Goal: Information Seeking & Learning: Check status

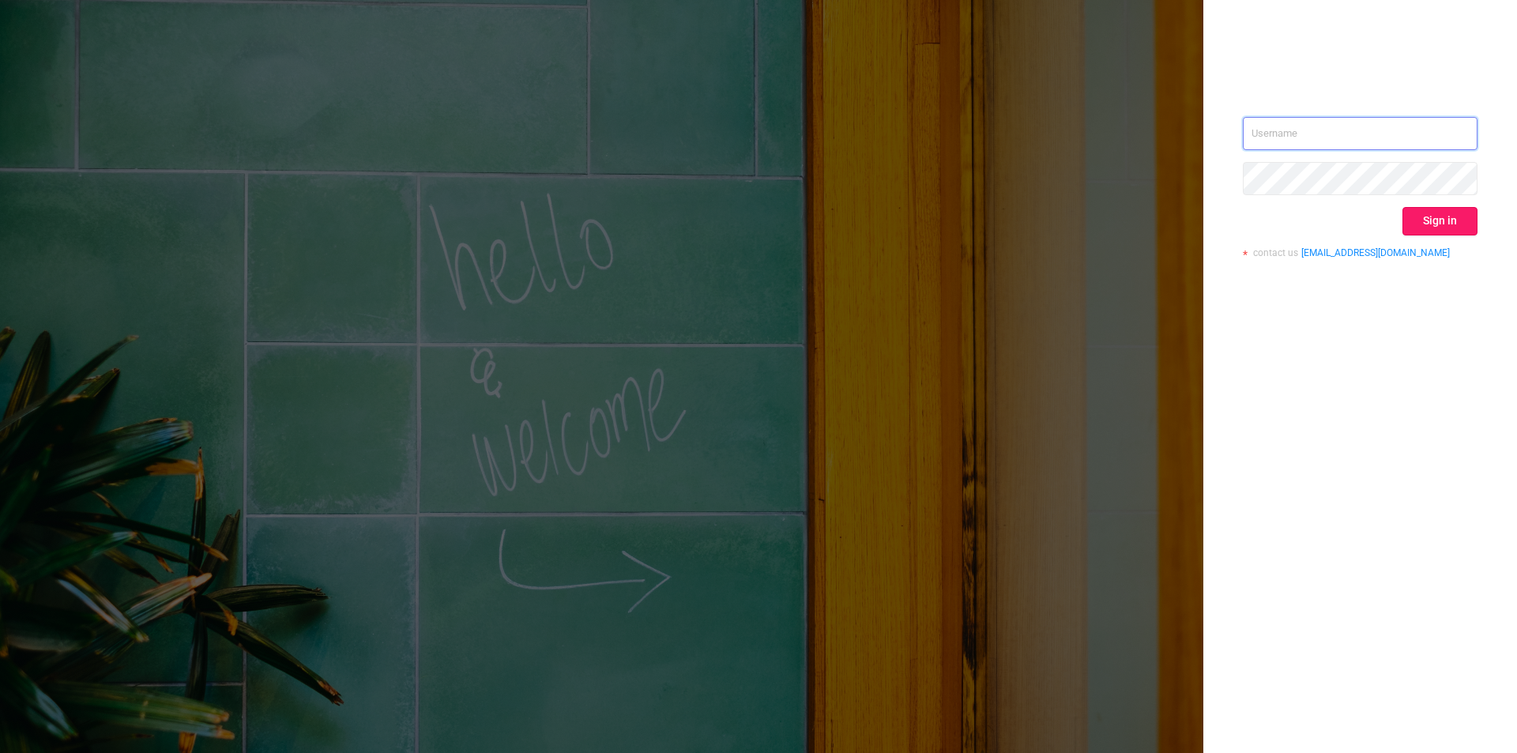
type input "[EMAIL_ADDRESS][DOMAIN_NAME]"
click at [1430, 214] on button "Sign in" at bounding box center [1440, 221] width 75 height 28
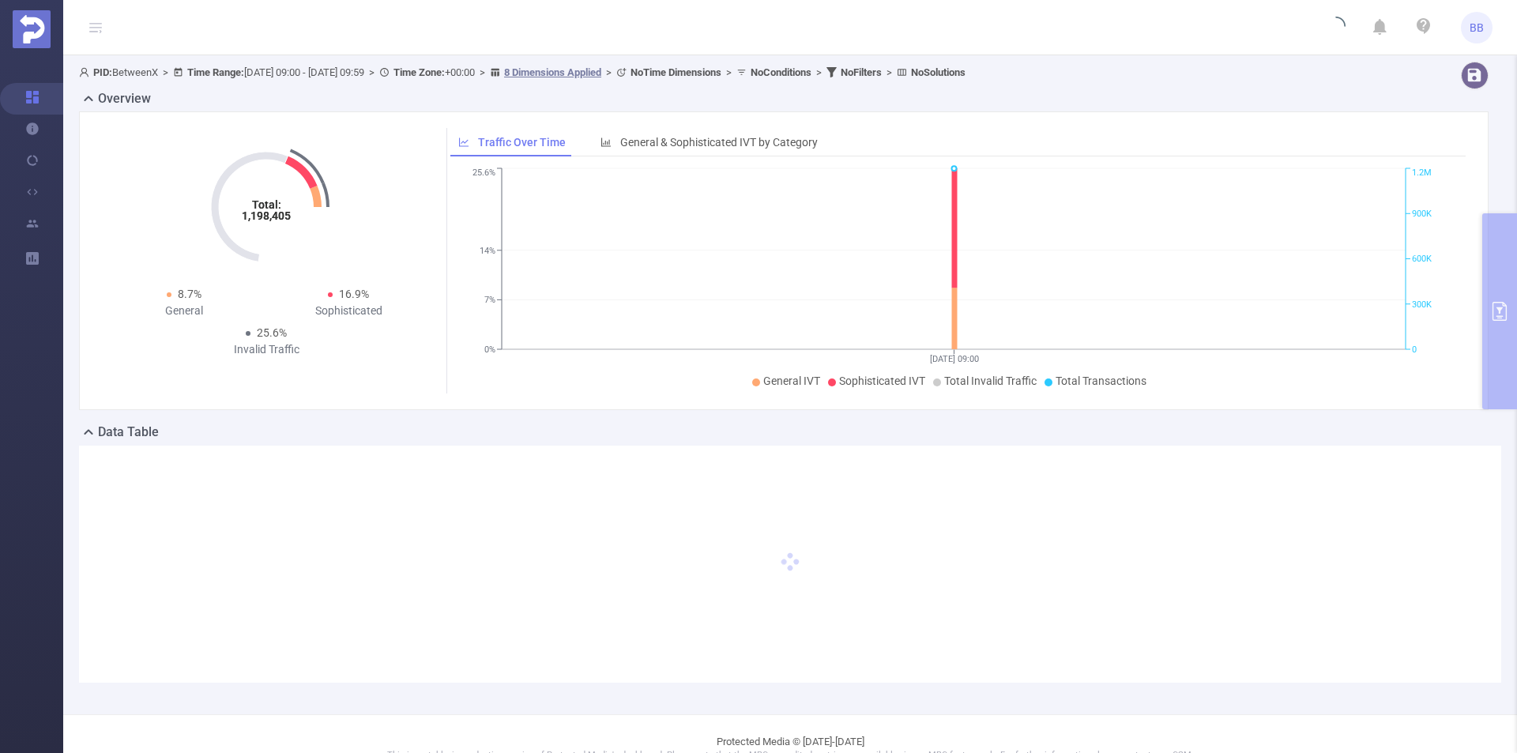
click at [1484, 286] on div "Overview Total: 1,198,405 Total: 1,198,405 8.7% General 16.9% Sophisticated 25.…" at bounding box center [790, 255] width 1422 height 333
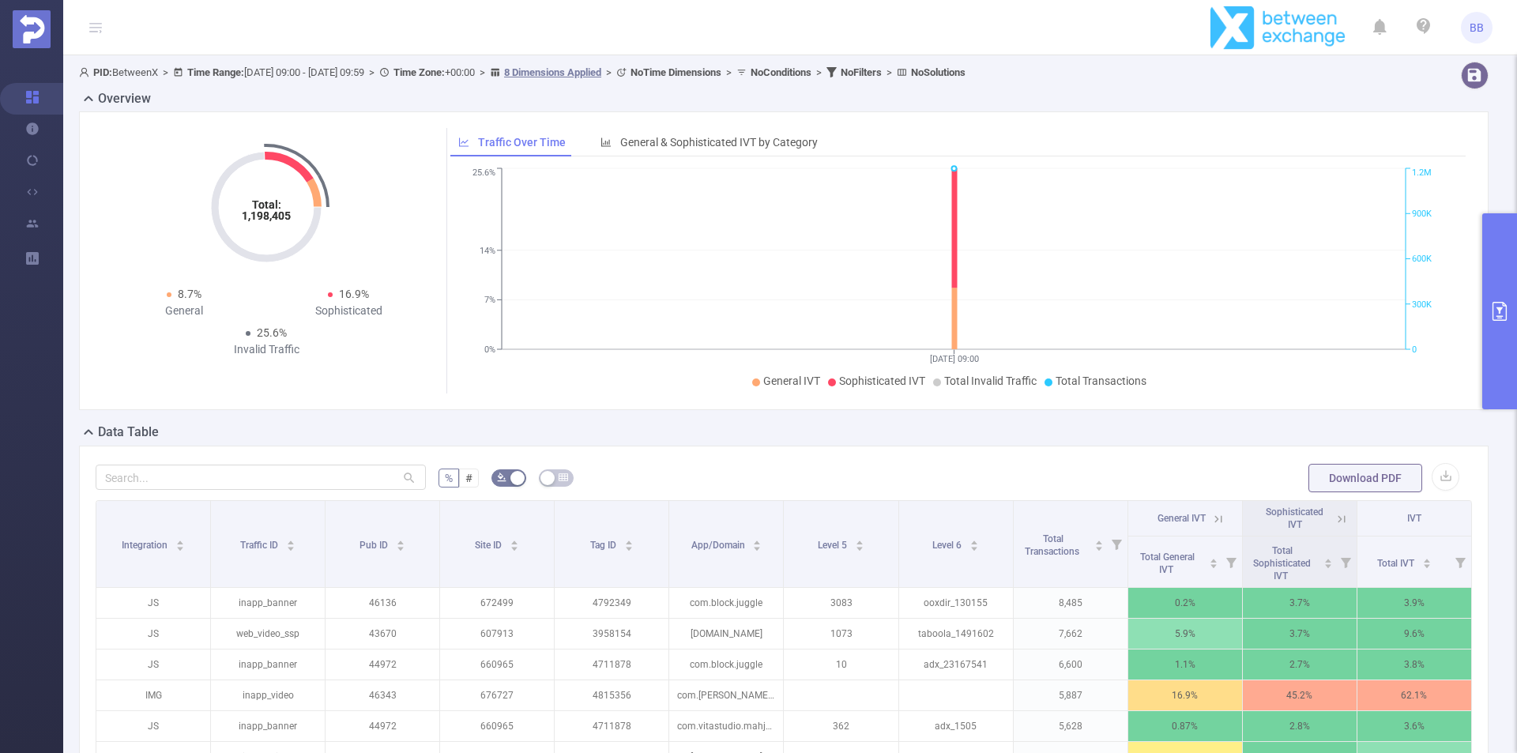
click at [1484, 286] on button "primary" at bounding box center [1499, 311] width 35 height 196
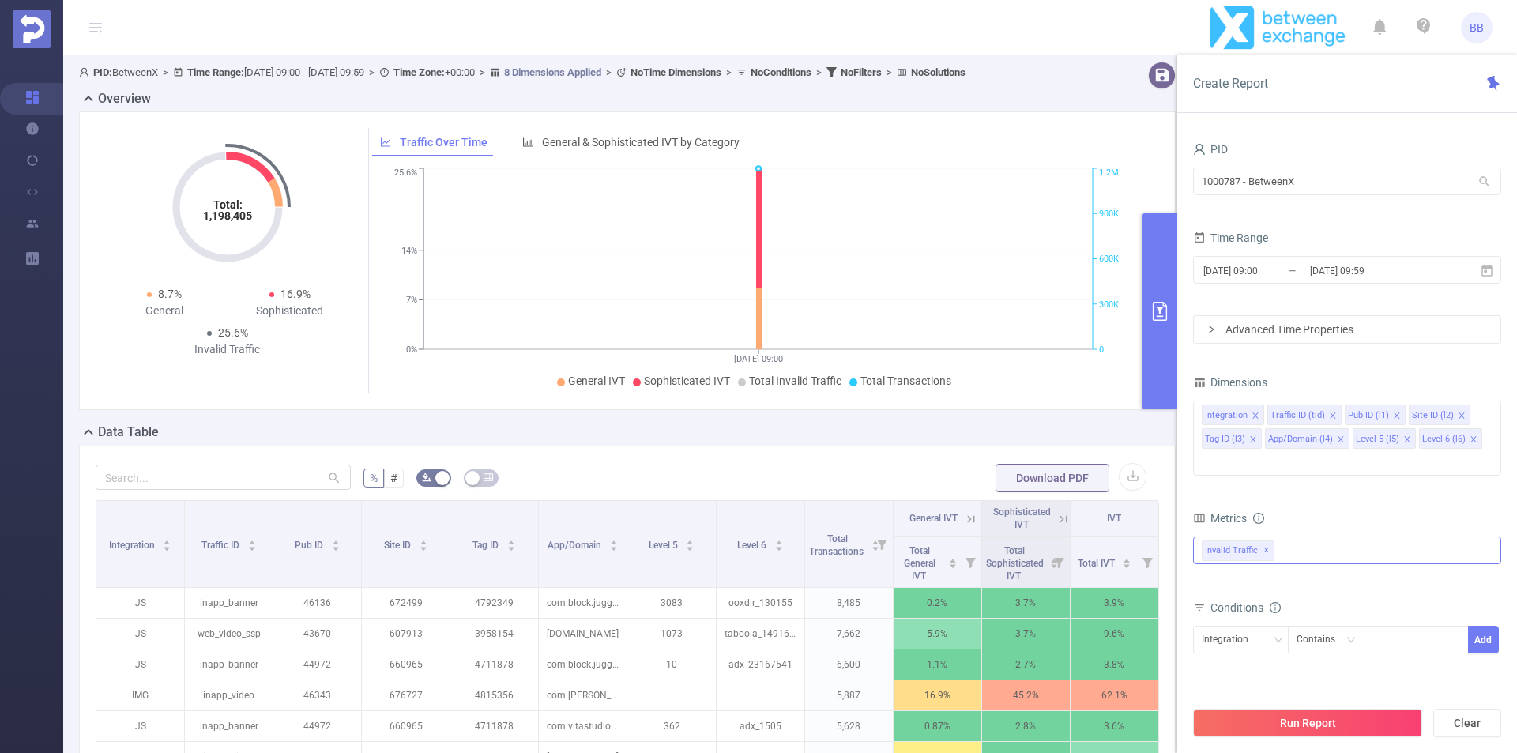
click at [1290, 537] on div "Invalid Traffic ✕" at bounding box center [1347, 551] width 308 height 28
click at [1290, 547] on span "Anti-Fraud" at bounding box center [1364, 557] width 270 height 21
click at [1331, 507] on div "Metrics" at bounding box center [1347, 520] width 308 height 26
click at [1254, 631] on div "Integration Contains Add" at bounding box center [1347, 644] width 308 height 36
click at [1258, 627] on div "Integration" at bounding box center [1231, 640] width 58 height 26
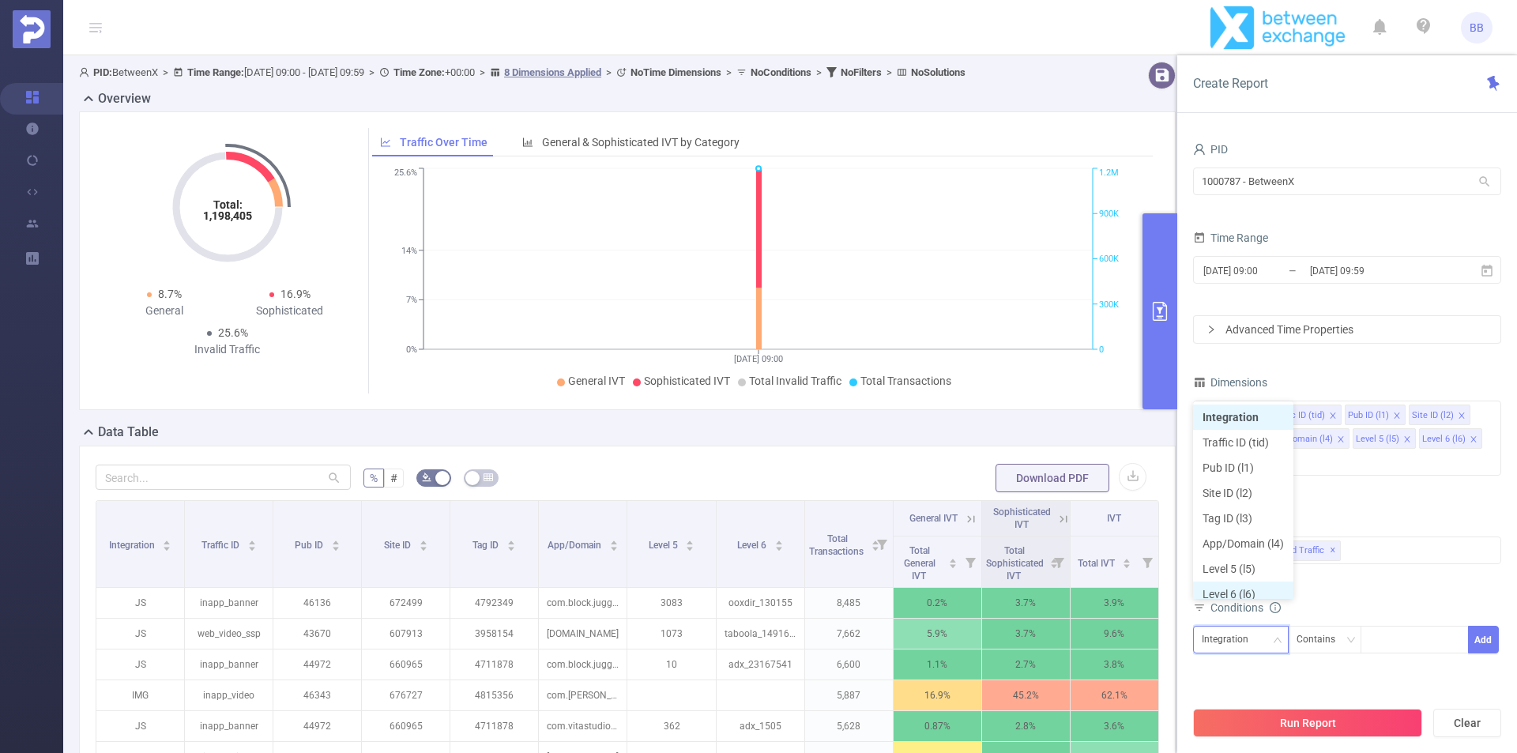
scroll to position [8, 0]
click at [1261, 533] on li "App/Domain (l4)" at bounding box center [1243, 535] width 100 height 25
click at [1358, 626] on div "Contains" at bounding box center [1325, 640] width 74 height 28
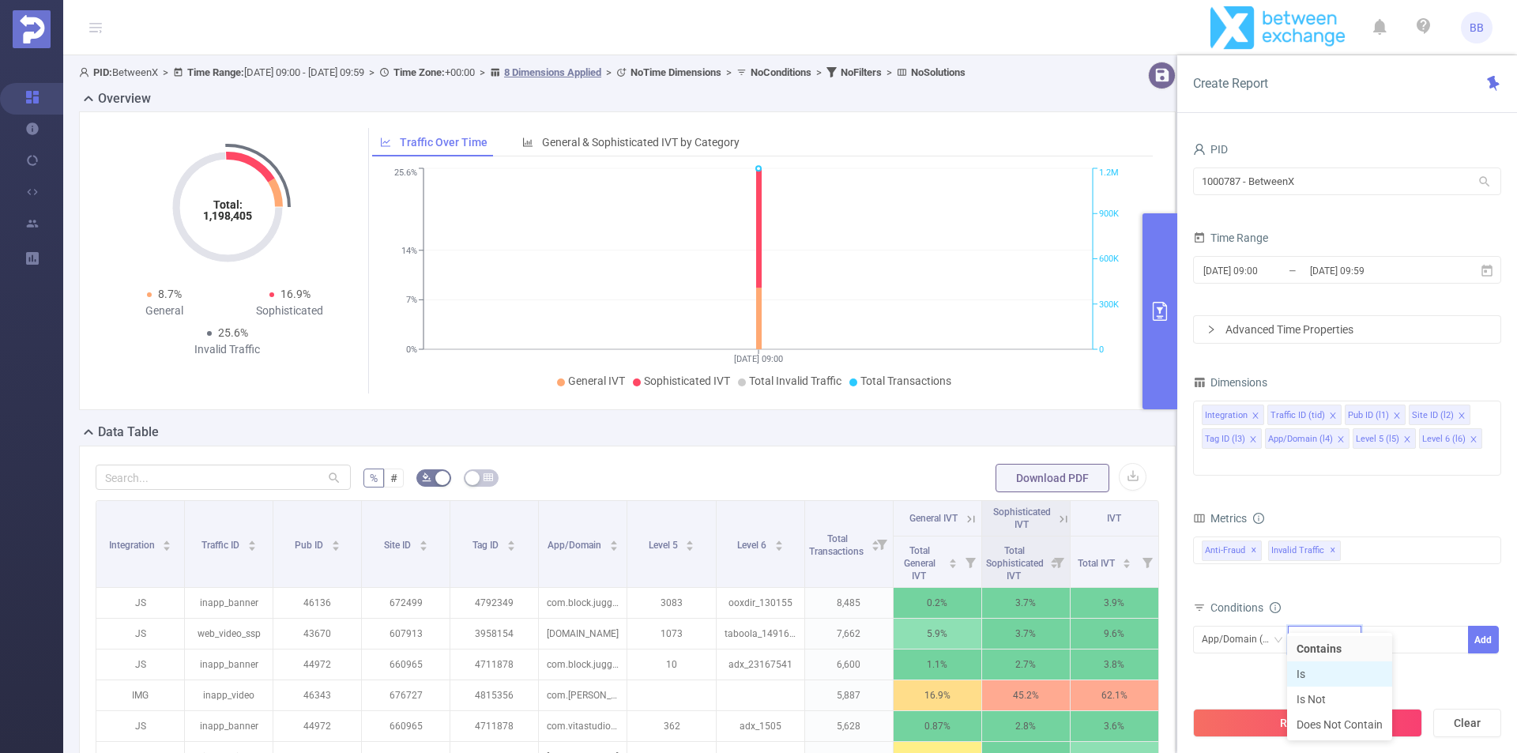
click at [1318, 672] on li "Is" at bounding box center [1339, 673] width 105 height 25
click at [1410, 627] on div at bounding box center [1414, 640] width 91 height 26
type input "com.truecaller"
click at [1382, 546] on div "bp_total bp_adult bp_arms bp_crime bp_death_injury_military bp_piracy bp_hate_a…" at bounding box center [1347, 560] width 308 height 47
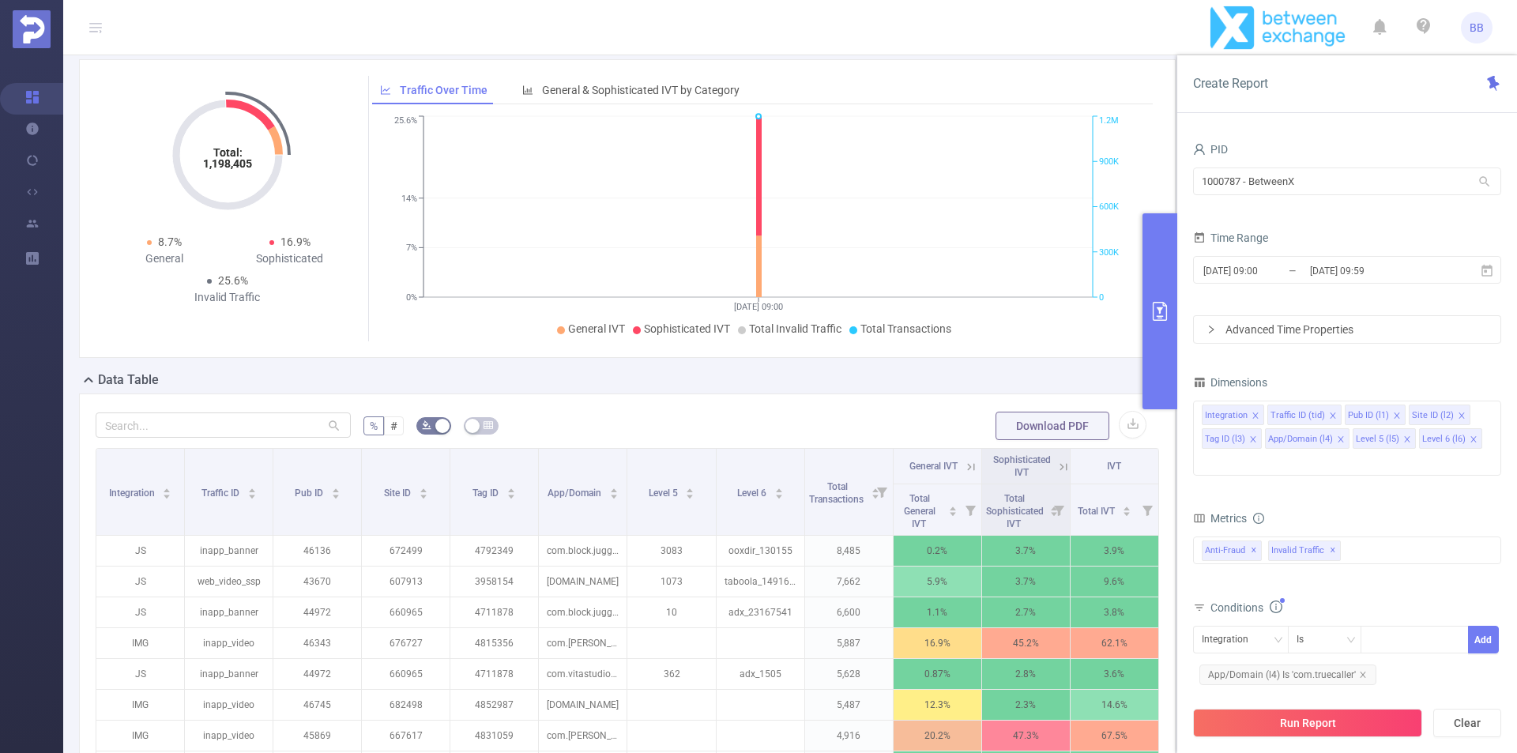
scroll to position [79, 0]
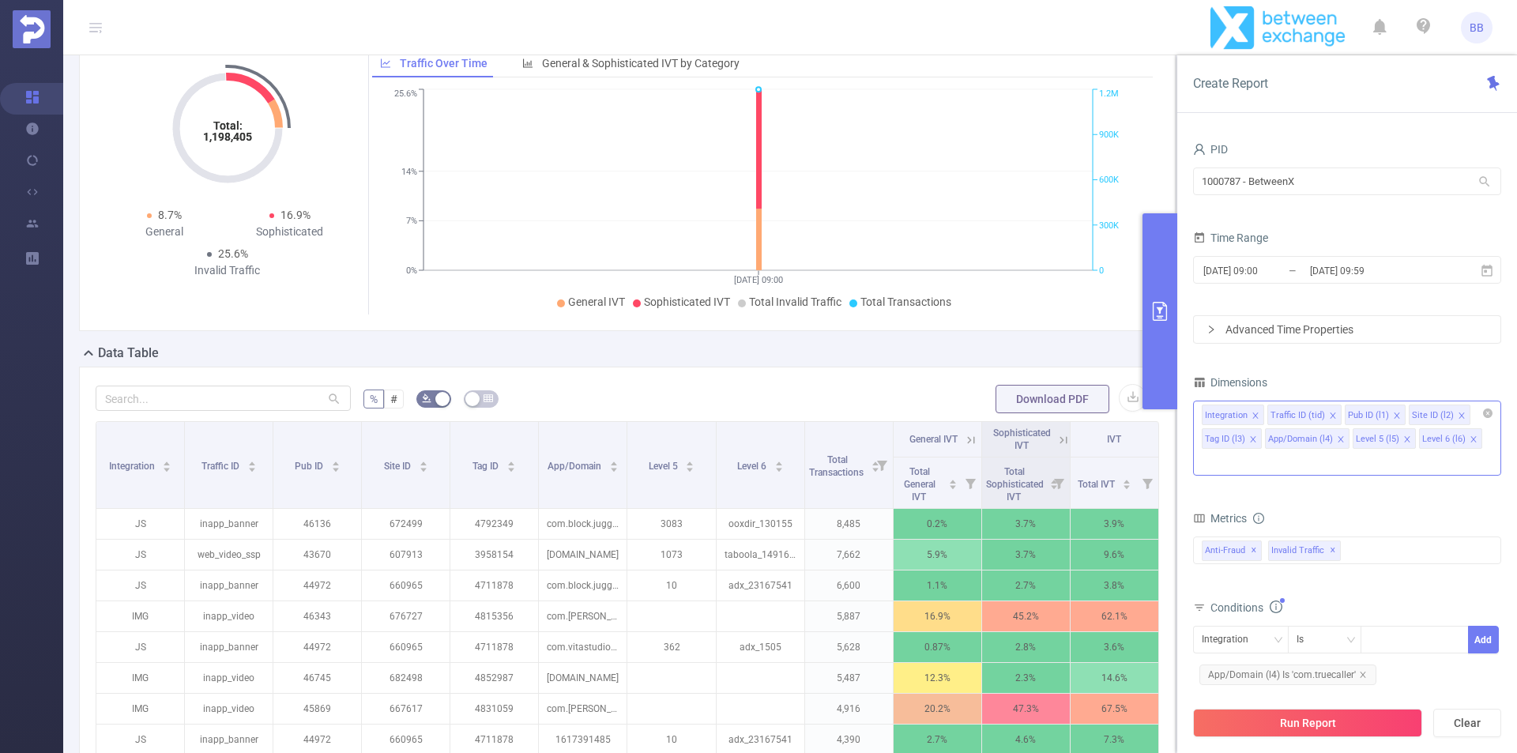
click at [1403, 439] on icon "icon: close" at bounding box center [1407, 439] width 8 height 8
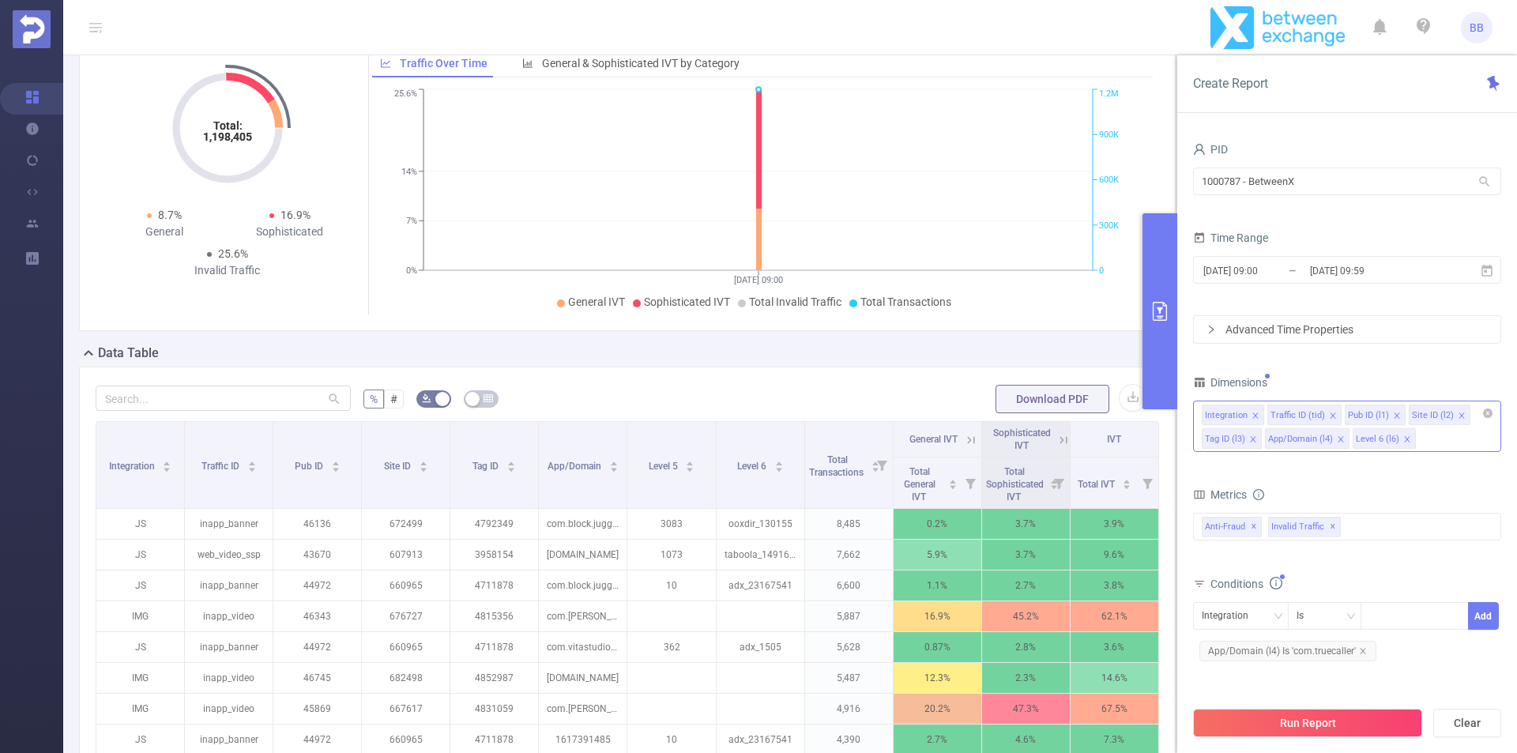
click at [1403, 439] on icon "icon: close" at bounding box center [1407, 439] width 8 height 8
click at [1458, 413] on icon "icon: close" at bounding box center [1462, 416] width 8 height 8
click at [1456, 413] on icon "icon: close" at bounding box center [1460, 416] width 8 height 8
click at [1368, 265] on input "[DATE] 09:59" at bounding box center [1373, 270] width 128 height 21
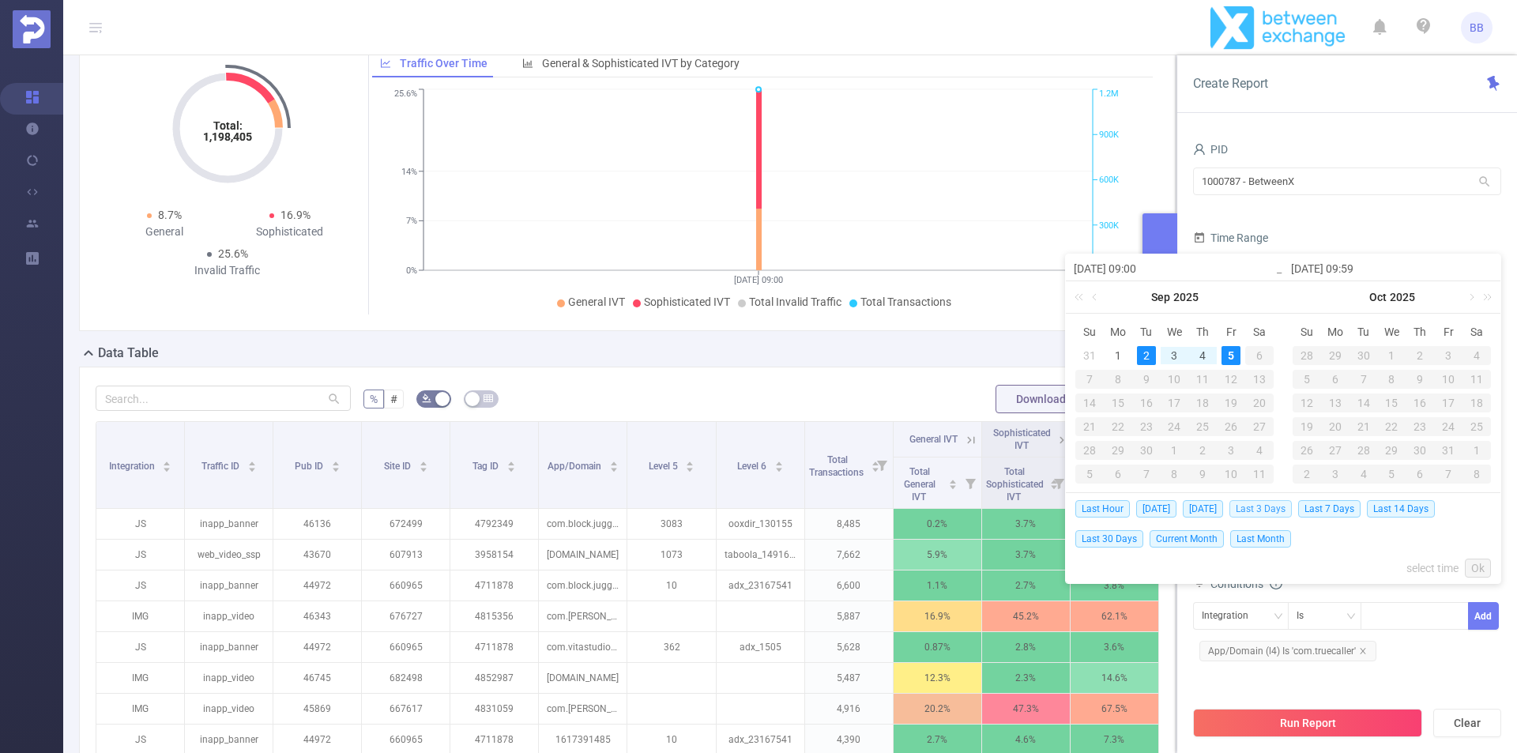
click at [1290, 511] on span "Last 3 Days" at bounding box center [1261, 508] width 62 height 17
type input "[DATE] 00:00"
type input "[DATE] 23:59"
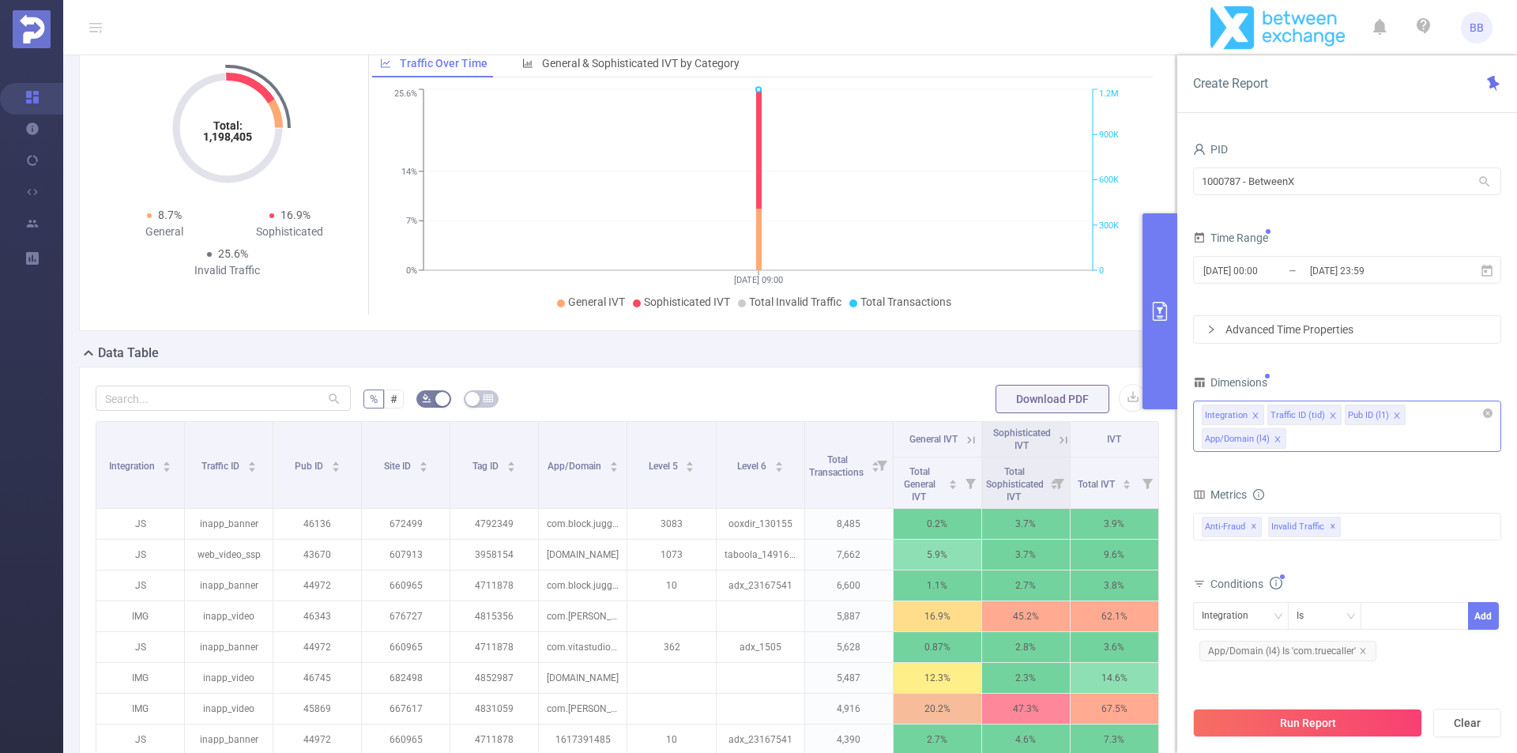
click at [1299, 731] on button "Run Report" at bounding box center [1307, 723] width 229 height 28
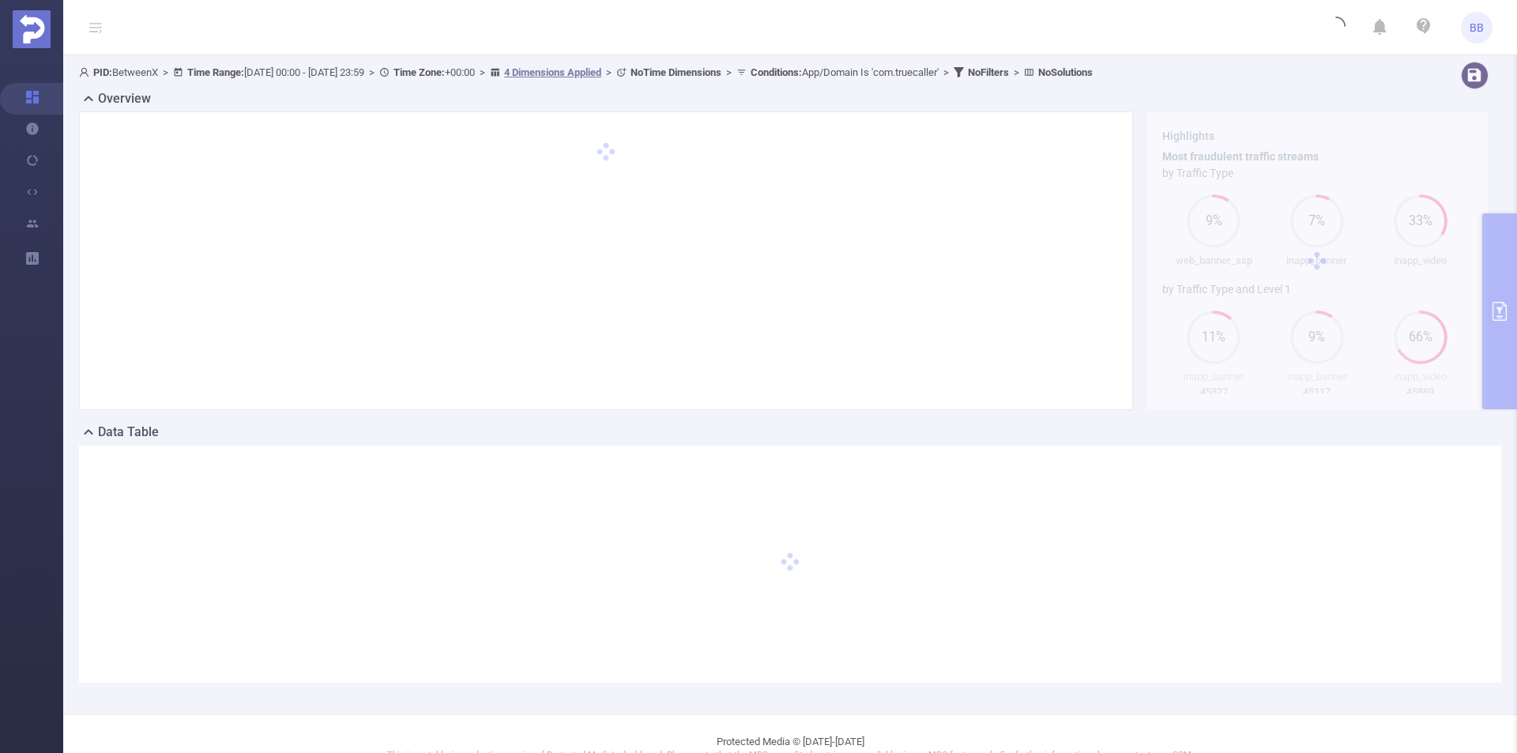
scroll to position [28, 0]
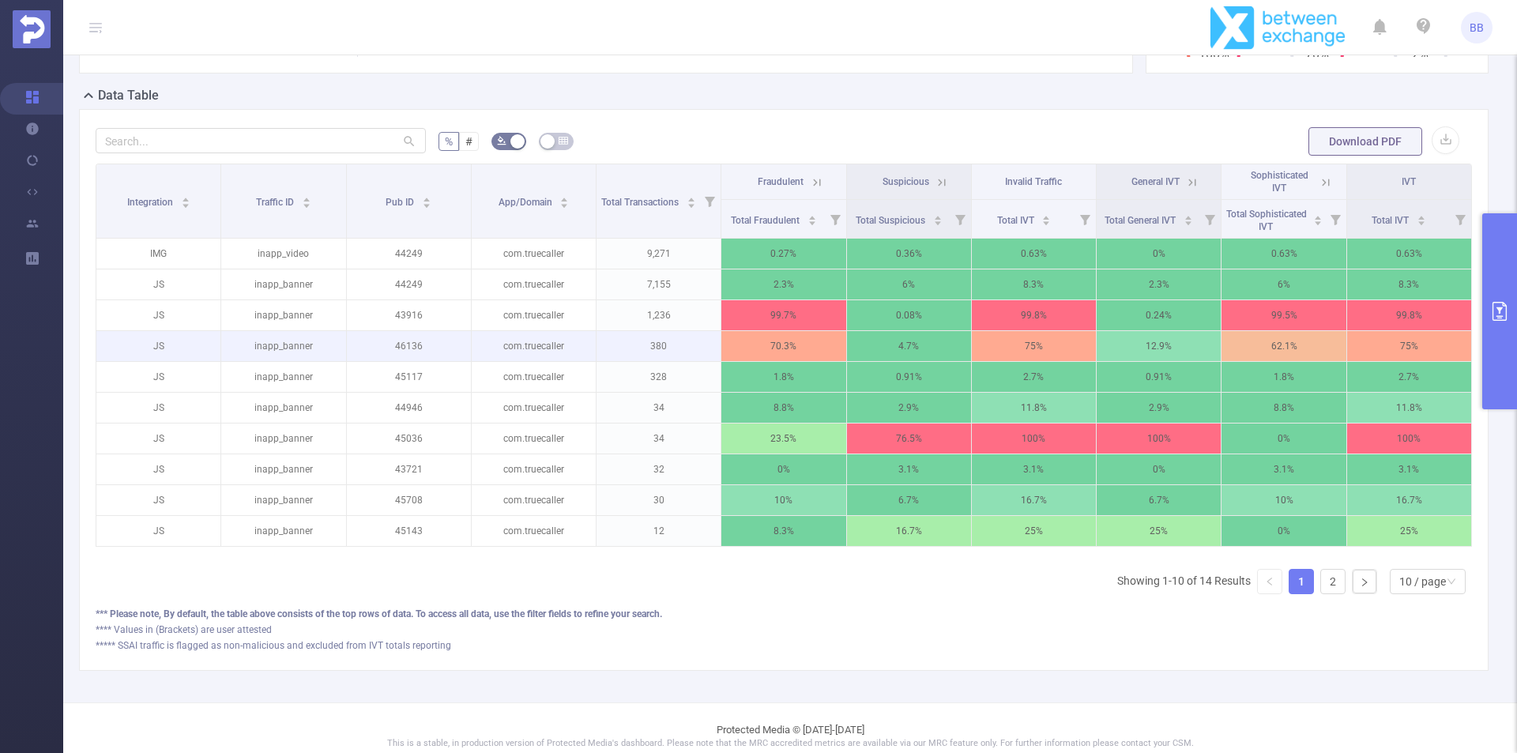
scroll to position [345, 0]
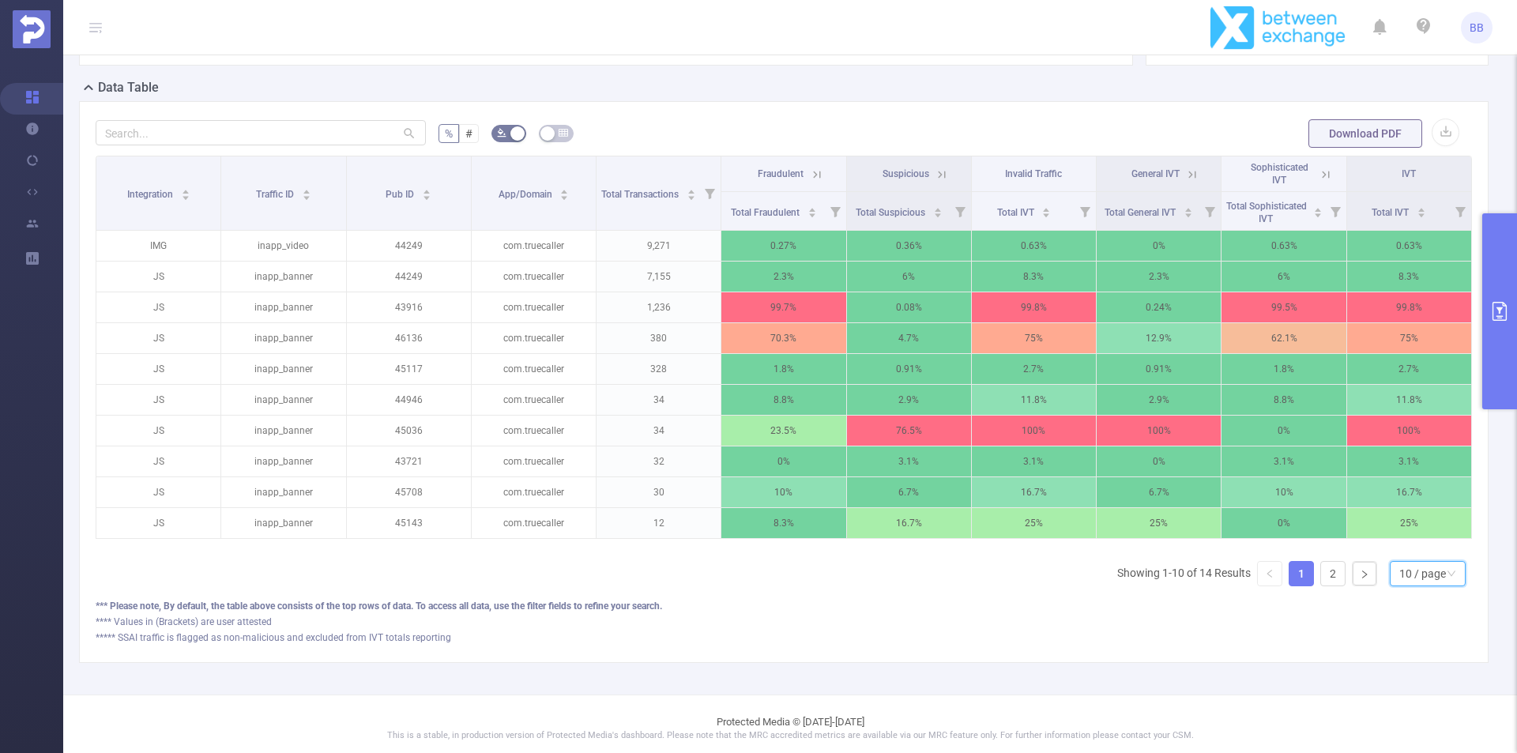
click at [1410, 586] on div "10 / page" at bounding box center [1422, 574] width 47 height 24
click at [1400, 558] on li "50 / page" at bounding box center [1415, 556] width 76 height 25
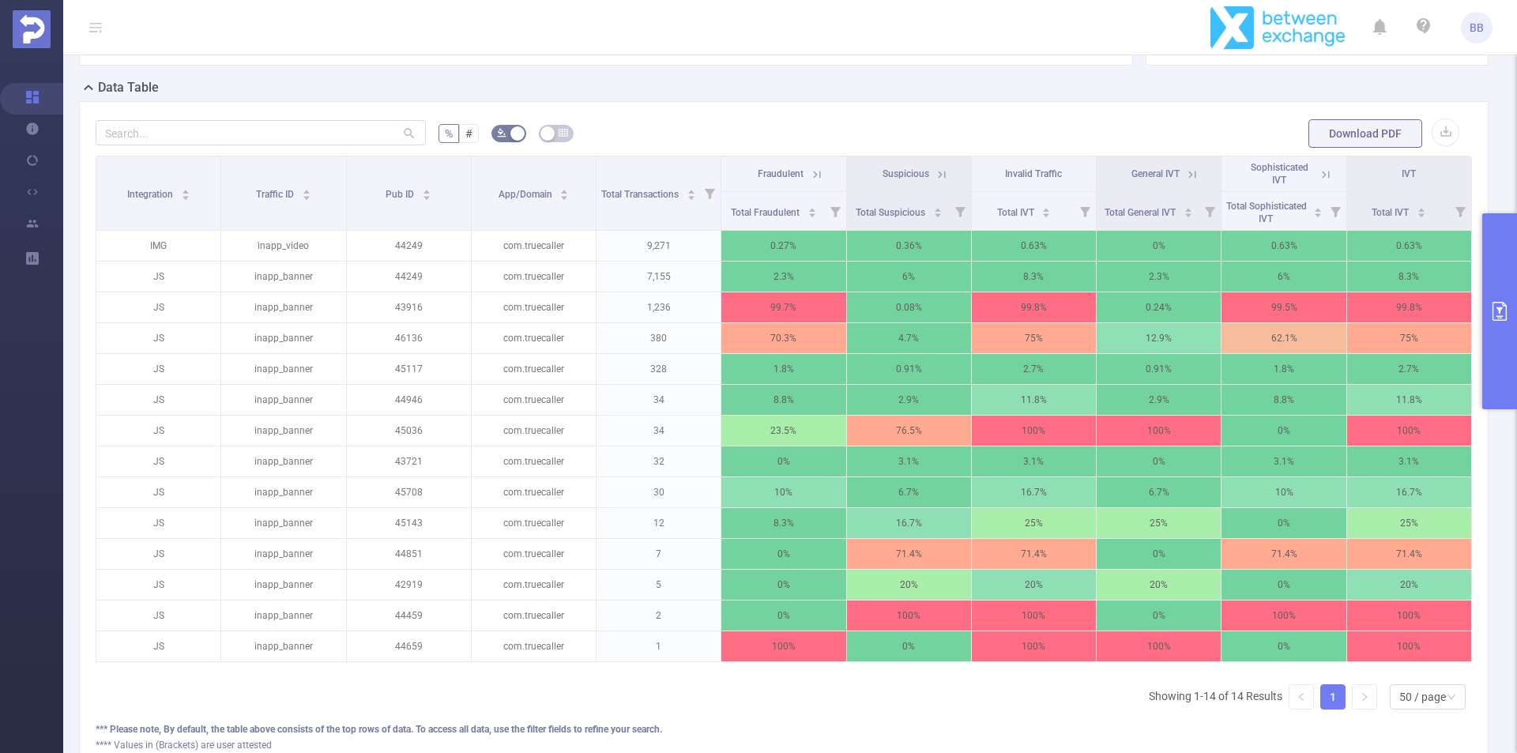
click at [818, 170] on th "Fraudulent" at bounding box center [783, 174] width 125 height 36
click at [813, 171] on icon at bounding box center [817, 175] width 14 height 14
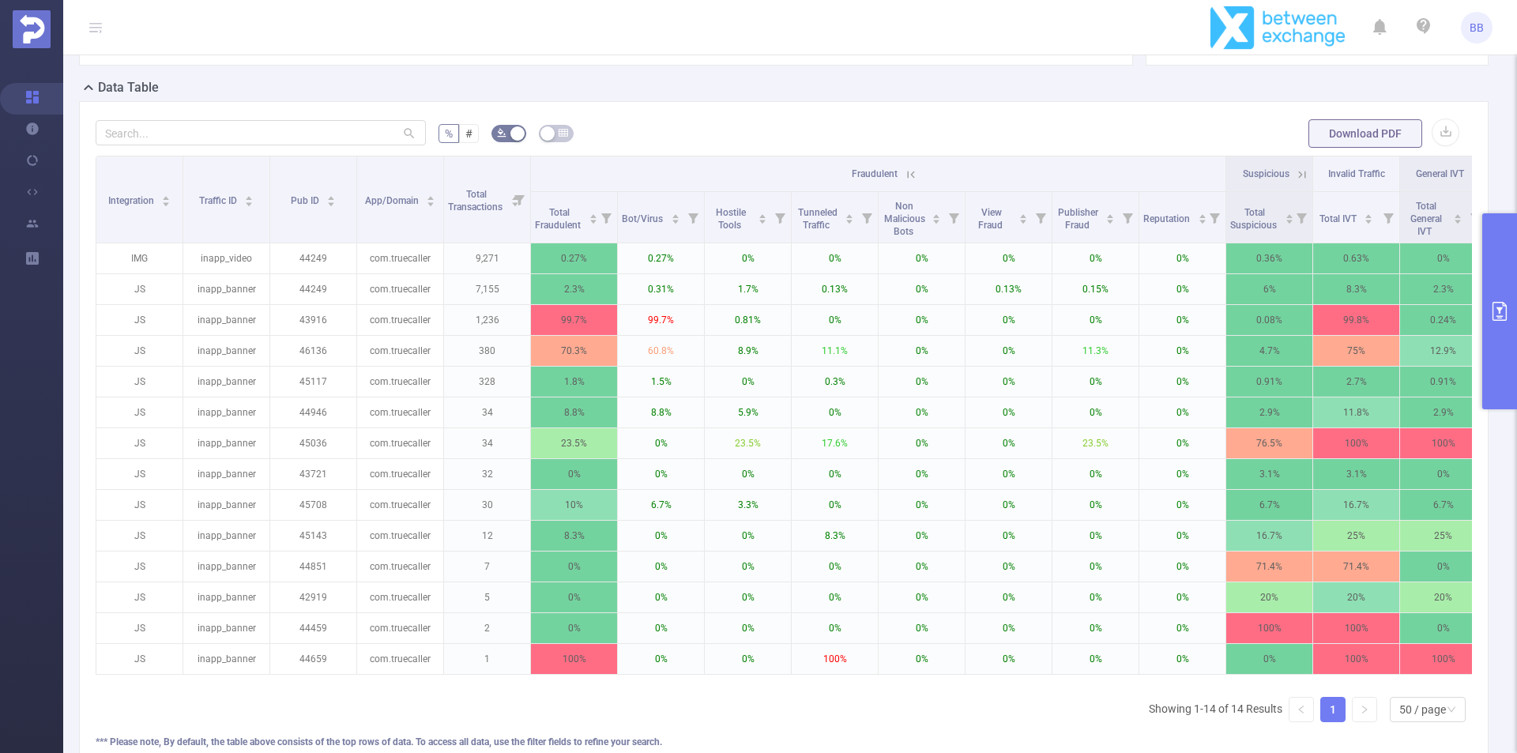
click at [910, 174] on icon at bounding box center [911, 175] width 14 height 14
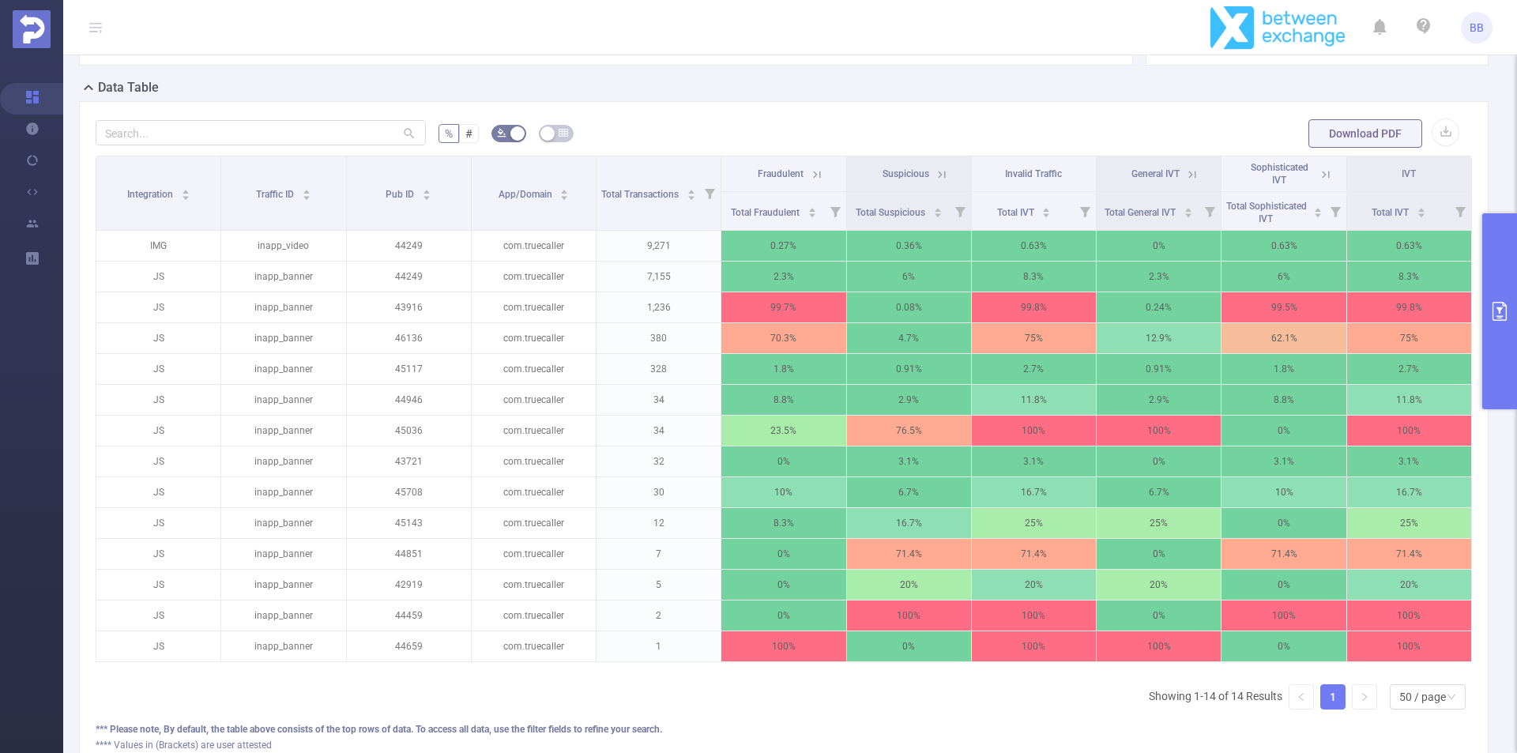
click at [909, 101] on div "% # Download PDF Integration Traffic ID Pub ID App/Domain Total Transactions Fr…" at bounding box center [784, 443] width 1410 height 685
click at [1319, 173] on icon at bounding box center [1326, 175] width 14 height 14
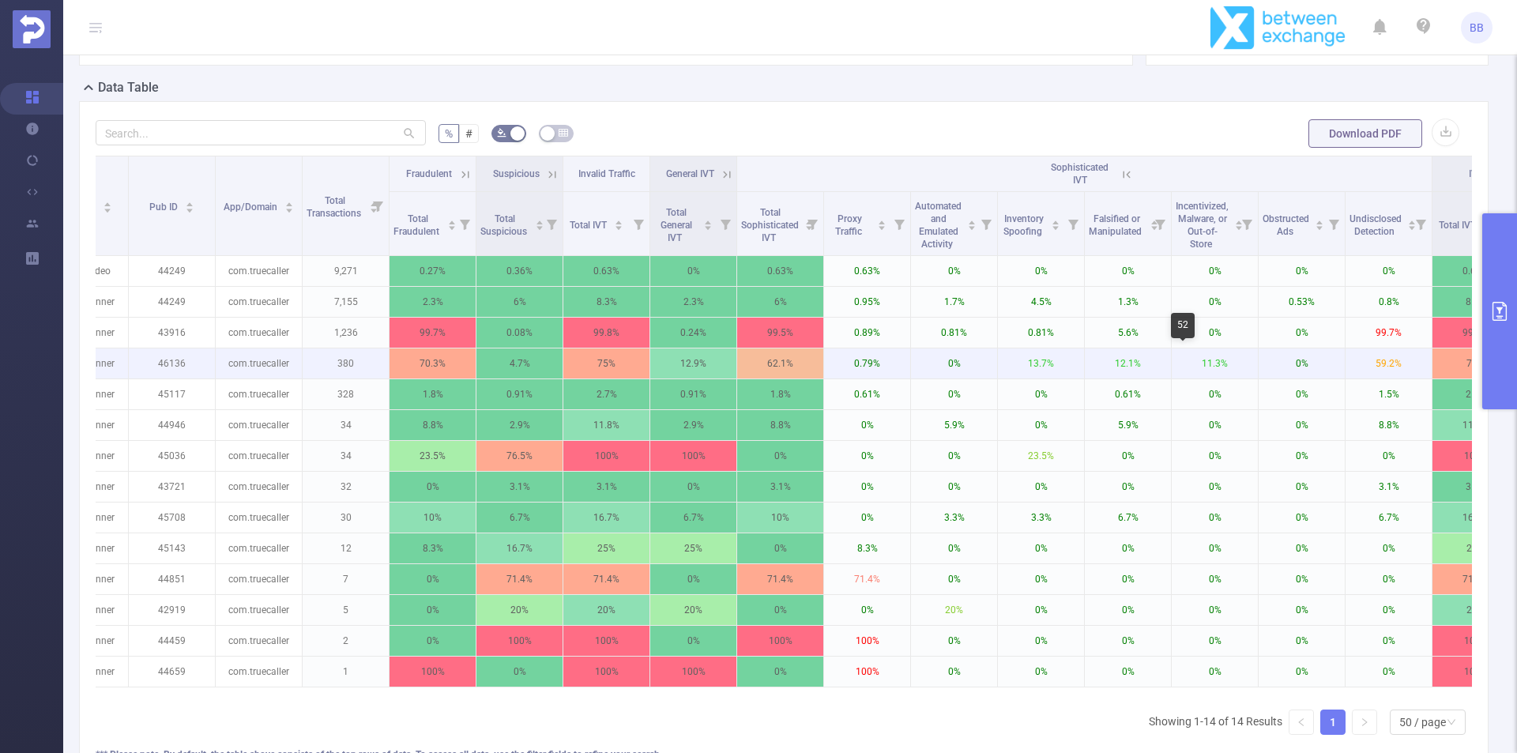
scroll to position [0, 158]
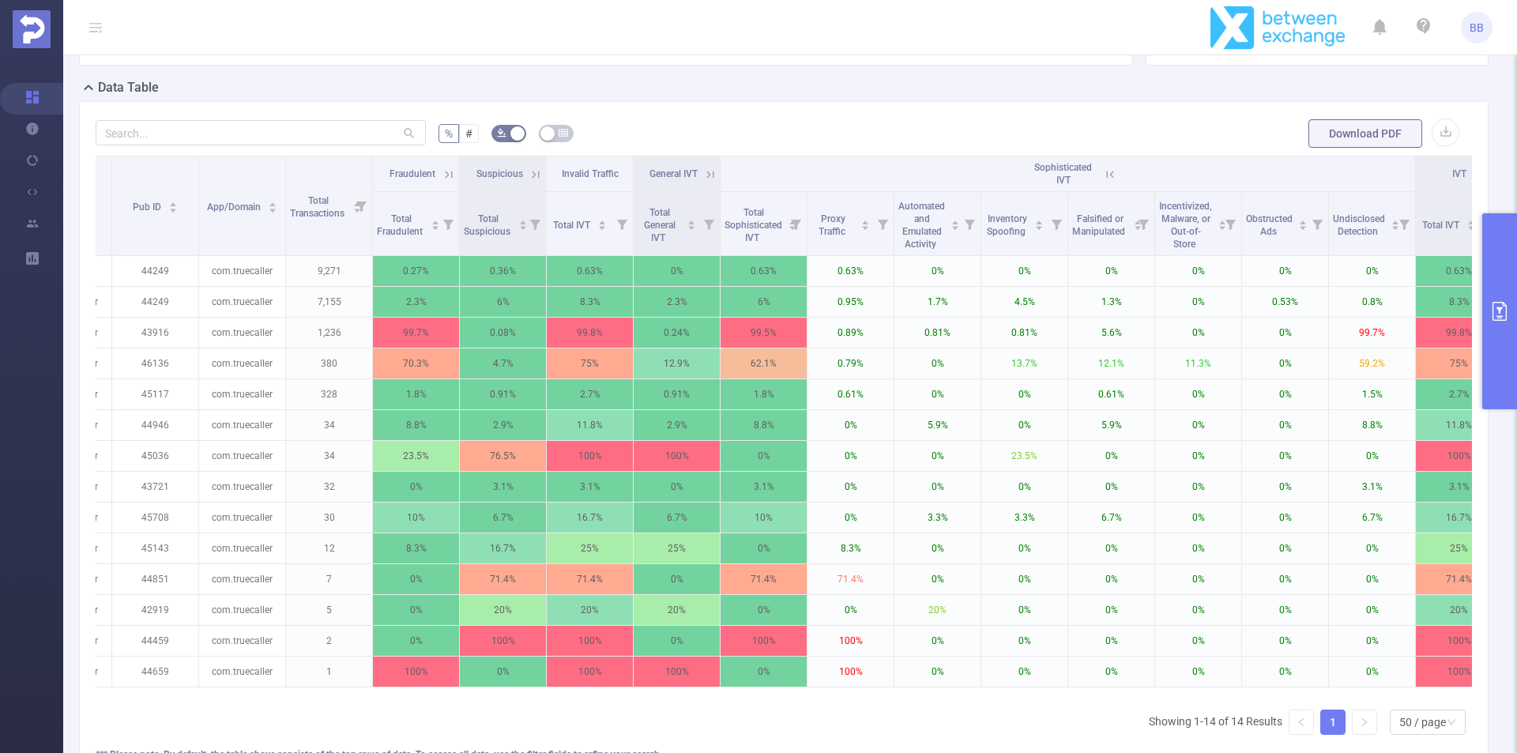
click at [1111, 168] on icon at bounding box center [1110, 175] width 14 height 14
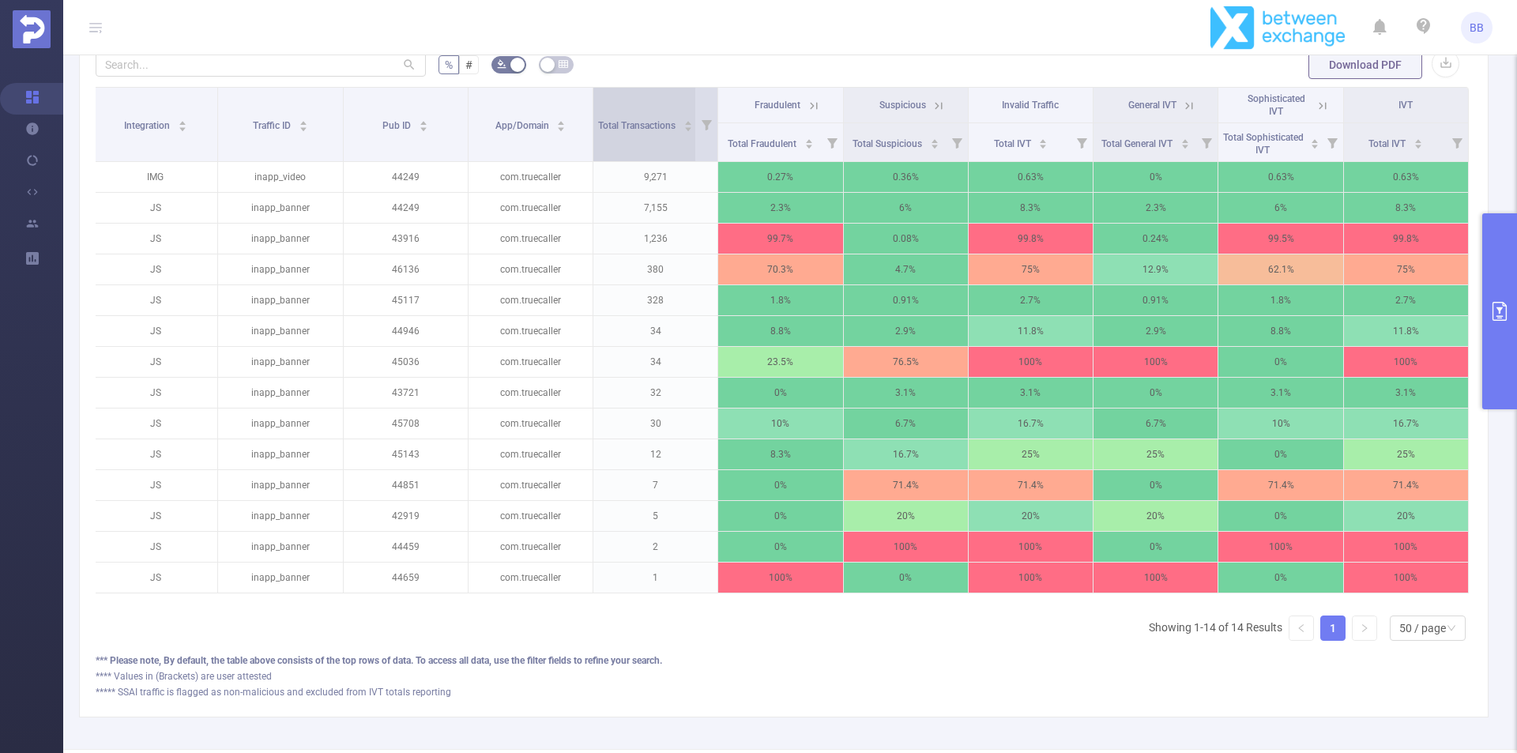
scroll to position [395, 0]
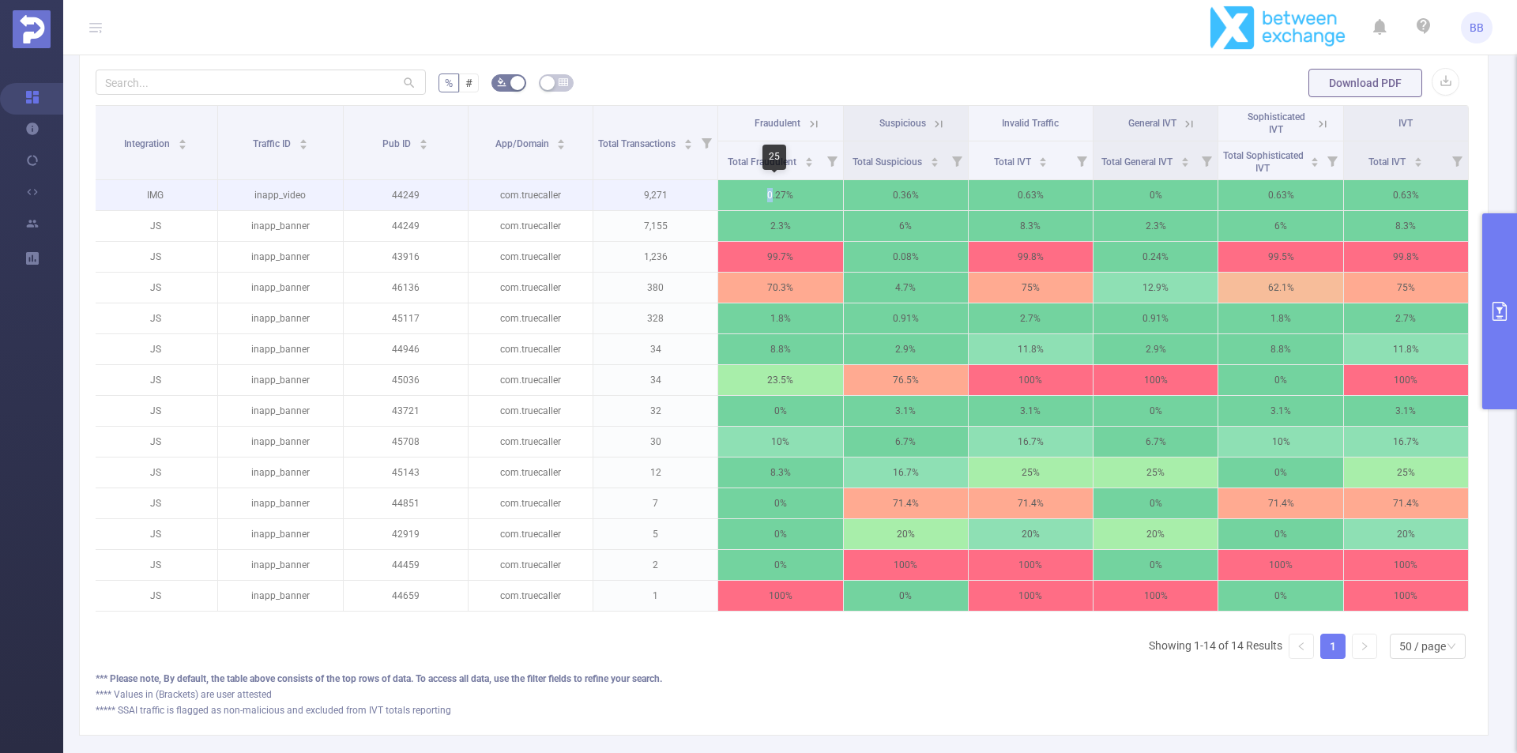
click at [768, 197] on p "0.27%" at bounding box center [780, 195] width 124 height 30
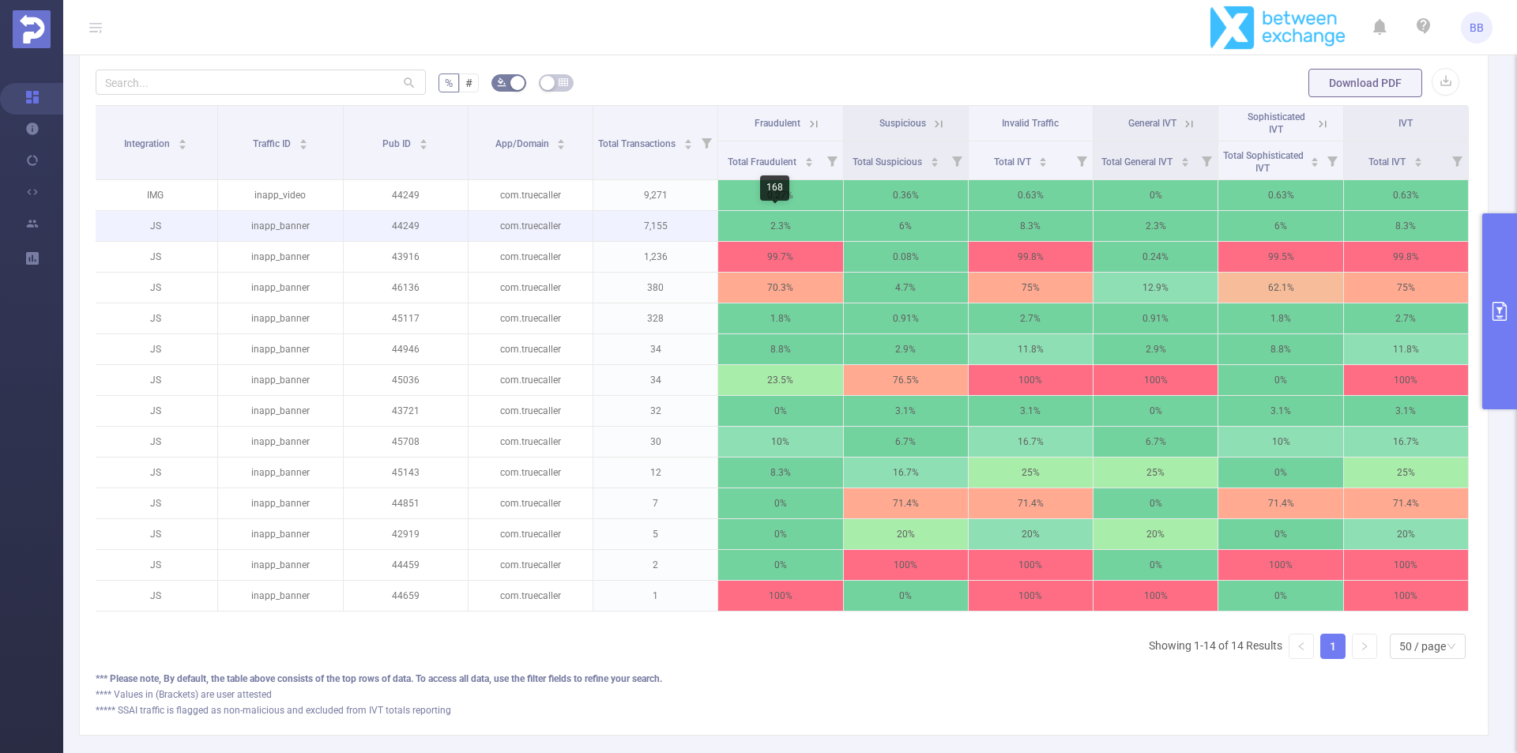
click at [776, 227] on p "2.3%" at bounding box center [780, 226] width 124 height 30
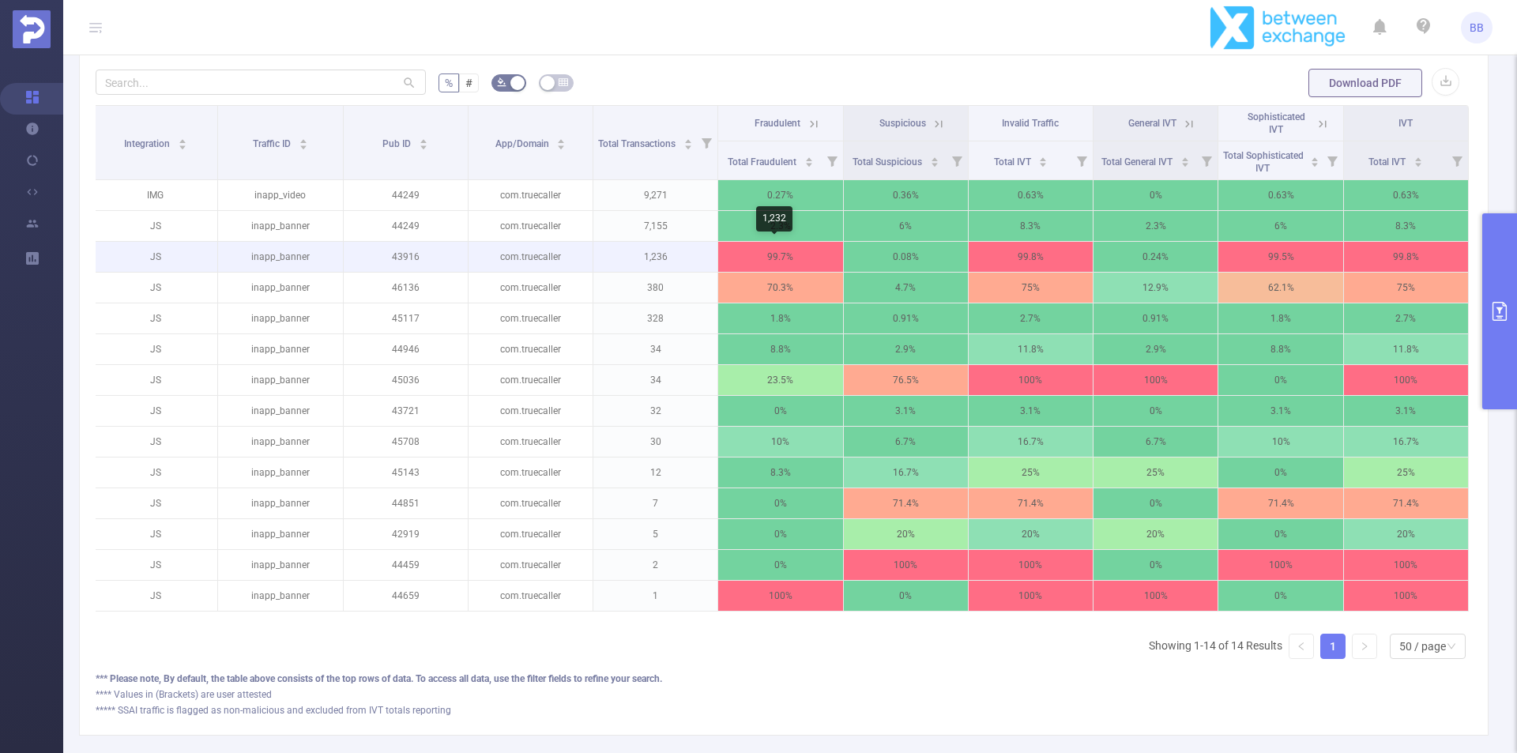
click at [766, 258] on p "99.7%" at bounding box center [780, 257] width 124 height 30
click at [759, 258] on p "99.7%" at bounding box center [780, 257] width 124 height 30
click at [943, 14] on header "BB" at bounding box center [758, 27] width 1517 height 55
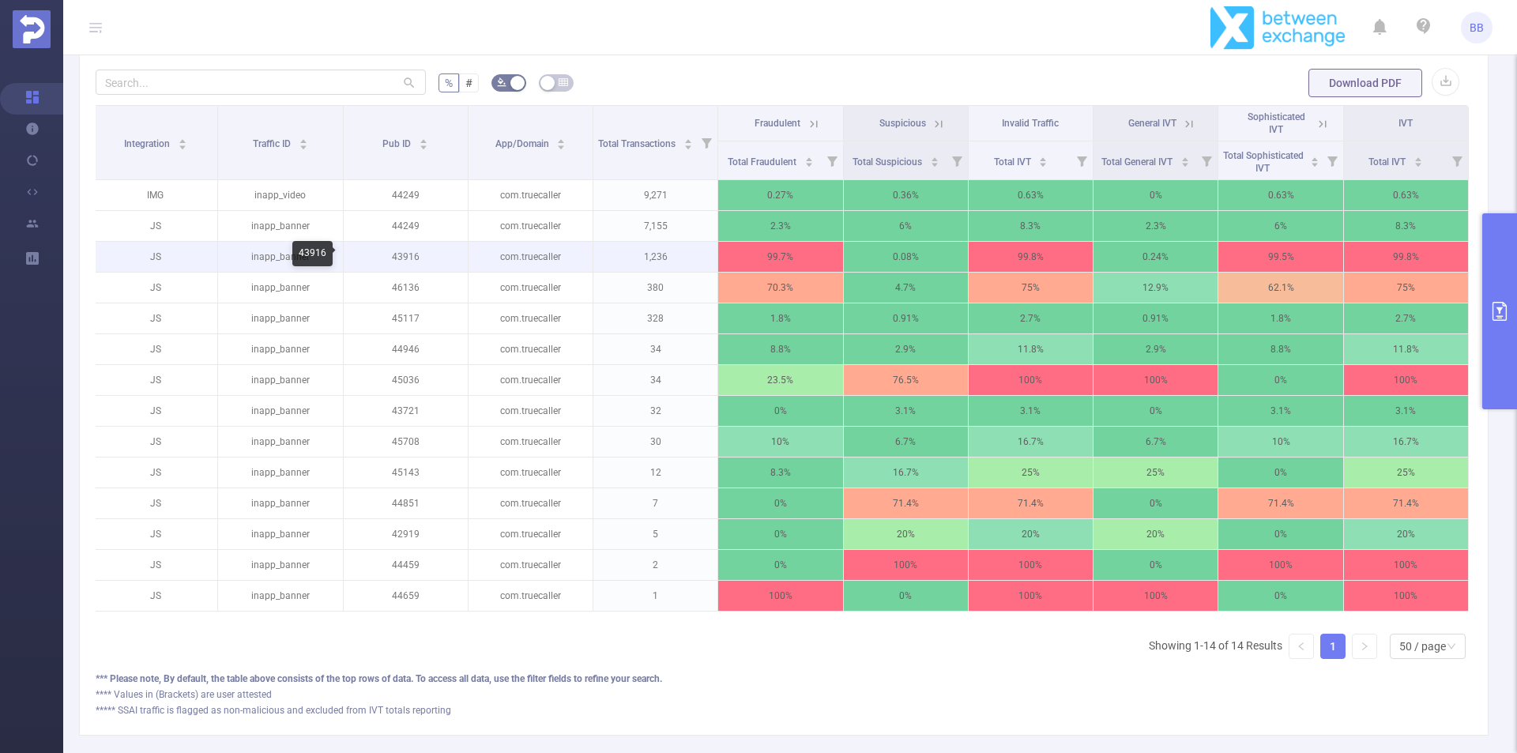
click at [407, 252] on p "43916" at bounding box center [406, 257] width 124 height 30
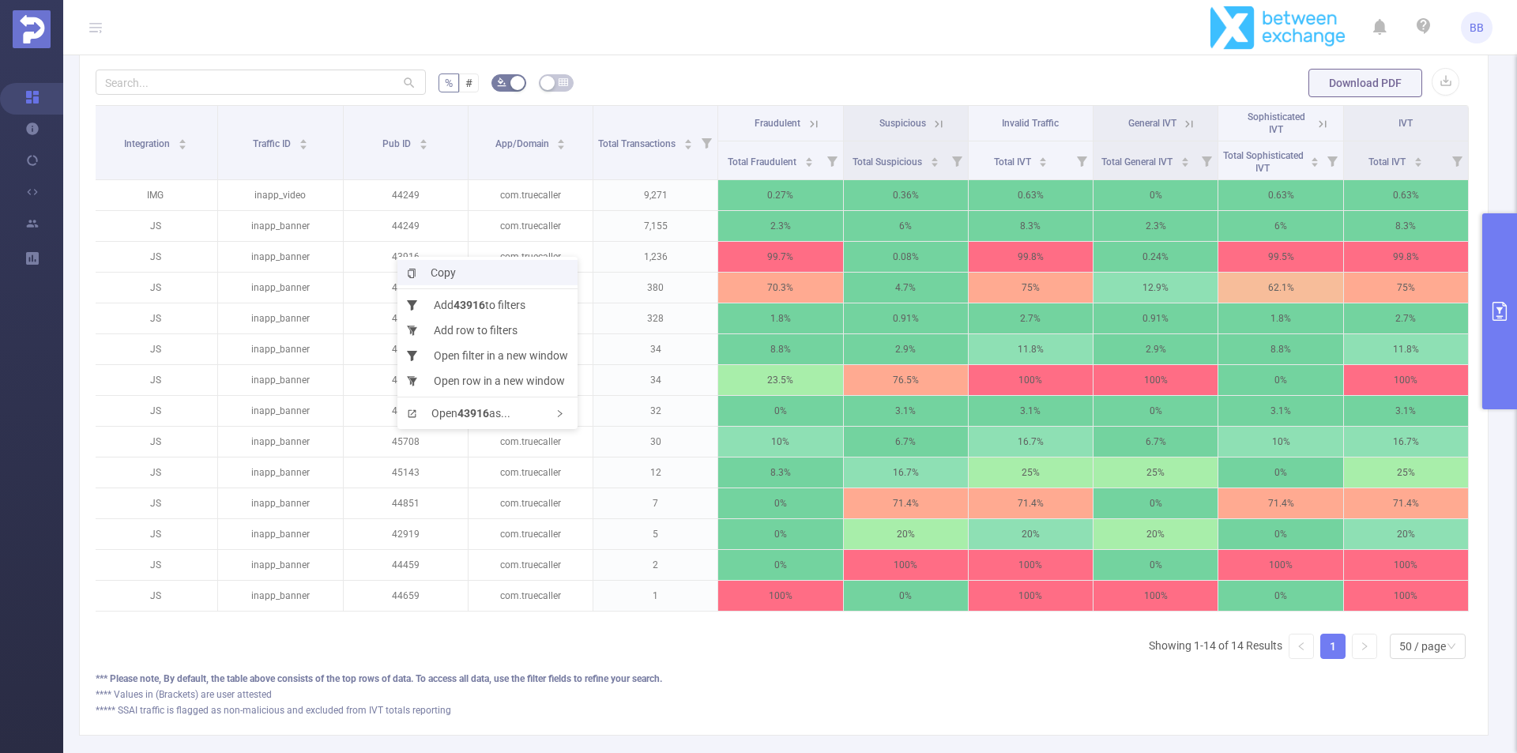
click at [446, 277] on span "Copy" at bounding box center [431, 272] width 49 height 13
